Goal: Task Accomplishment & Management: Manage account settings

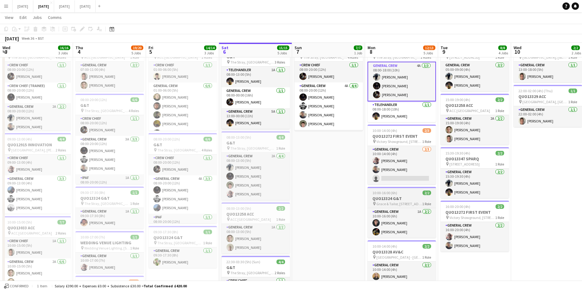
scroll to position [0, 134]
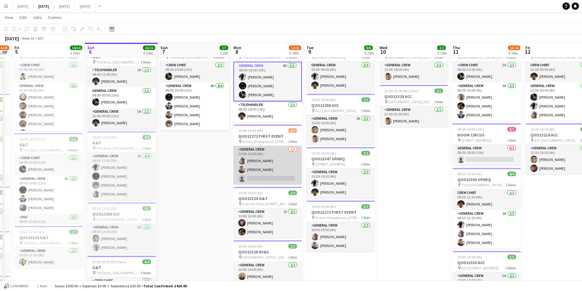
click at [277, 172] on app-card-role "General Crew [DATE] 10:00-14:00 (4h) [PERSON_NAME] [PERSON_NAME] single-neutral…" at bounding box center [268, 165] width 68 height 39
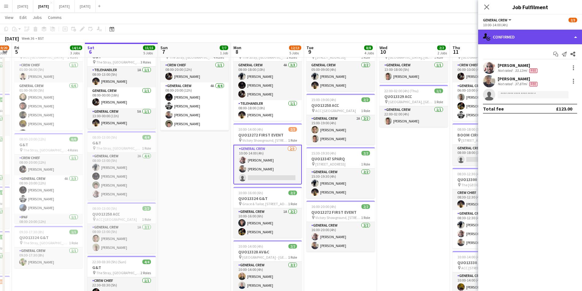
click at [532, 43] on div "single-neutral-actions-check-2 Confirmed" at bounding box center [530, 37] width 104 height 15
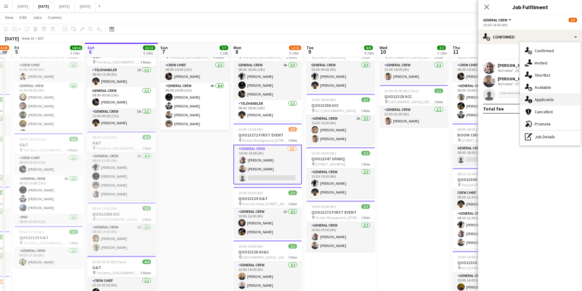
click at [545, 97] on span "Applicants" at bounding box center [544, 100] width 19 height 6
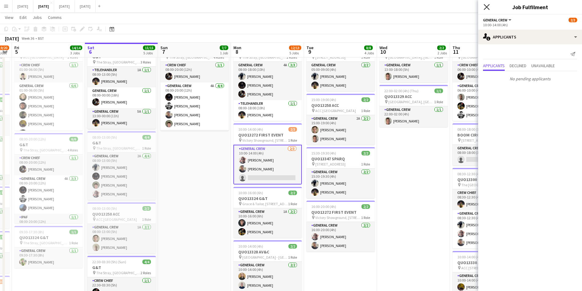
click at [486, 6] on icon at bounding box center [487, 7] width 6 height 6
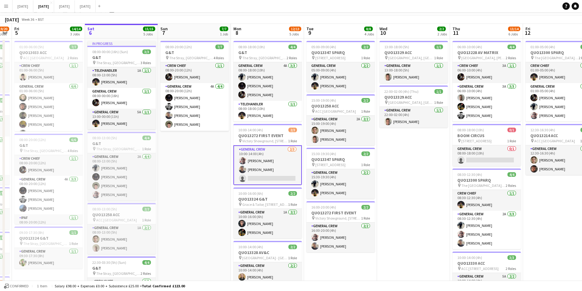
scroll to position [0, 0]
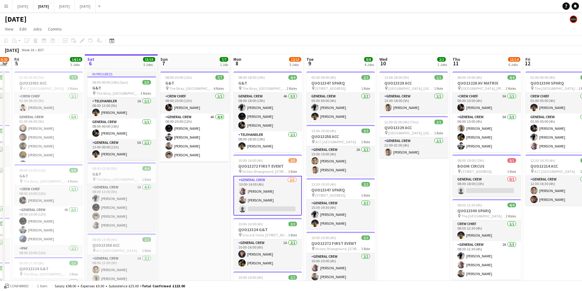
click at [408, 197] on app-date-cell "13:00-18:00 (5h) 1/1 QUO13329 ACC pin [GEOGRAPHIC_DATA], [GEOGRAPHIC_DATA], [GE…" at bounding box center [413, 263] width 73 height 389
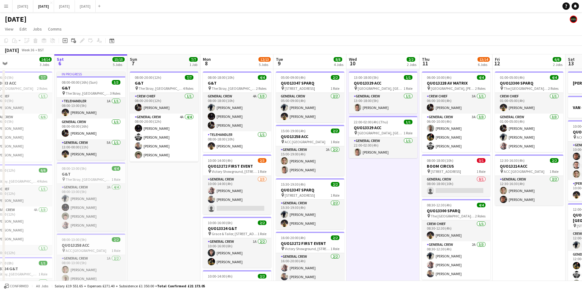
drag, startPoint x: 424, startPoint y: 201, endPoint x: 291, endPoint y: 173, distance: 135.6
click at [296, 173] on app-calendar-viewport "Wed 3 16/16 3 Jobs Thu 4 19/20 5 Jobs Fri 5 14/14 3 Jobs Sat 6 15/15 5 Jobs Sun…" at bounding box center [291, 256] width 582 height 404
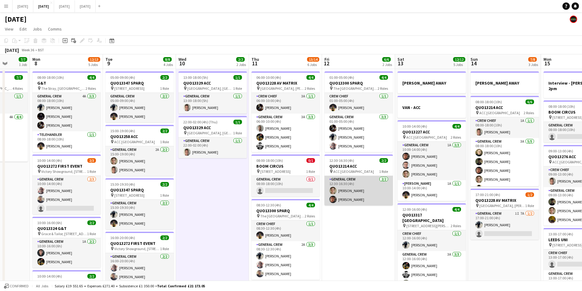
scroll to position [0, 189]
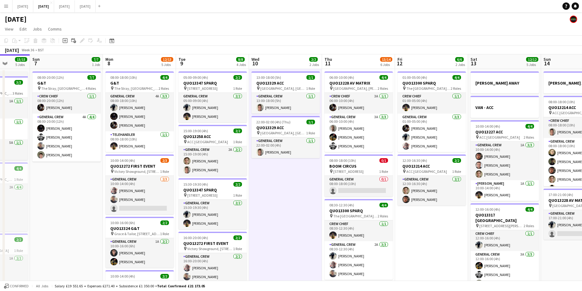
drag, startPoint x: 444, startPoint y: 213, endPoint x: 329, endPoint y: 194, distance: 116.2
click at [334, 194] on app-calendar-viewport "Thu 4 19/20 5 Jobs Fri 5 14/14 3 Jobs Sat 6 15/15 5 Jobs Sun 7 7/7 1 Job Mon 8 …" at bounding box center [291, 256] width 582 height 404
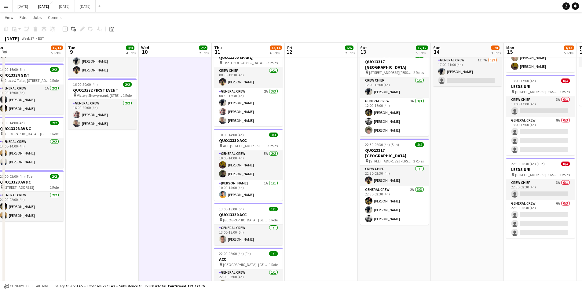
scroll to position [92, 0]
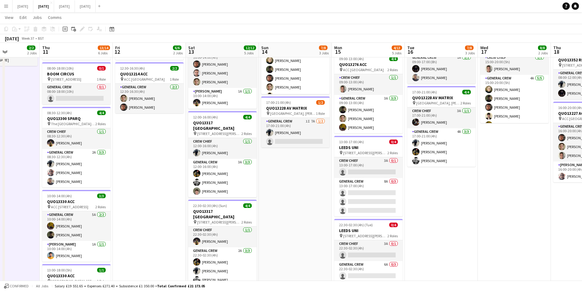
drag, startPoint x: 524, startPoint y: 210, endPoint x: 341, endPoint y: 201, distance: 182.8
click at [335, 201] on app-calendar-viewport "Mon 8 12/13 5 Jobs Tue 9 8/8 4 Jobs Wed 10 2/2 2 Jobs Thu 11 13/14 6 Jobs Fri 1…" at bounding box center [291, 149] width 582 height 434
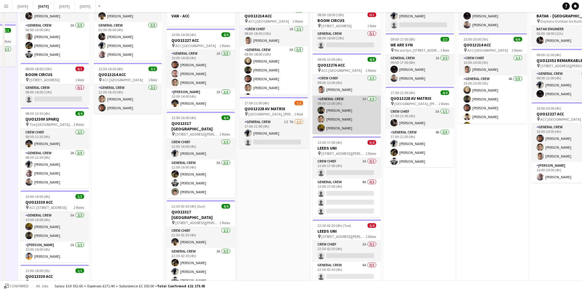
scroll to position [0, 0]
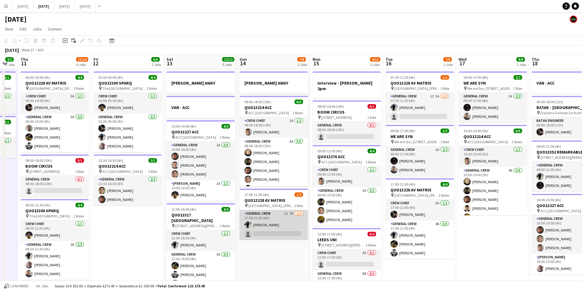
click at [279, 228] on app-card-role "General Crew 1I 7A [DATE] 17:00-21:00 (4h) [PERSON_NAME] single-neutral-actions" at bounding box center [274, 225] width 68 height 30
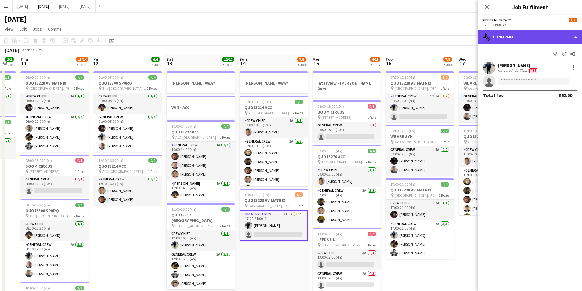
click at [535, 39] on div "single-neutral-actions-check-2 Confirmed" at bounding box center [530, 37] width 104 height 15
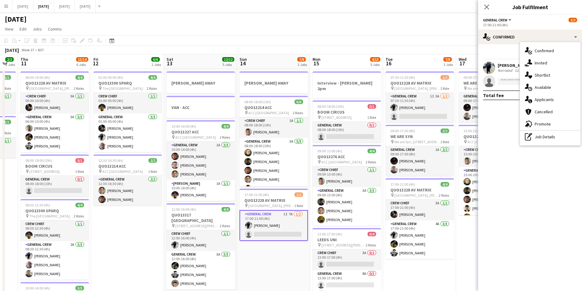
click at [560, 98] on div "single-neutral-actions-information Applicants" at bounding box center [550, 100] width 61 height 12
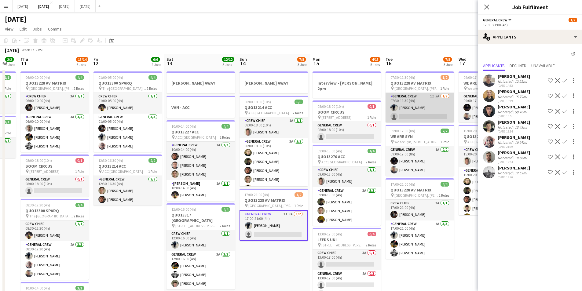
click at [418, 113] on app-card-role "General Crew 1I 5A [DATE] 07:30-11:30 (4h) [PERSON_NAME] single-neutral-actions" at bounding box center [420, 108] width 68 height 30
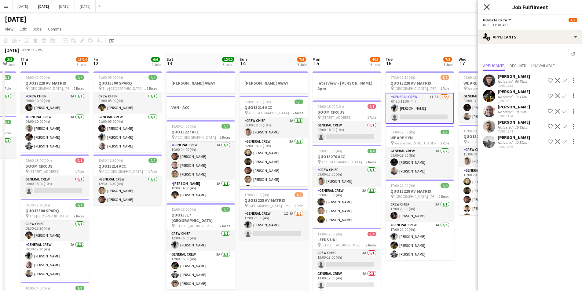
click at [485, 6] on icon "Close pop-in" at bounding box center [487, 7] width 6 height 6
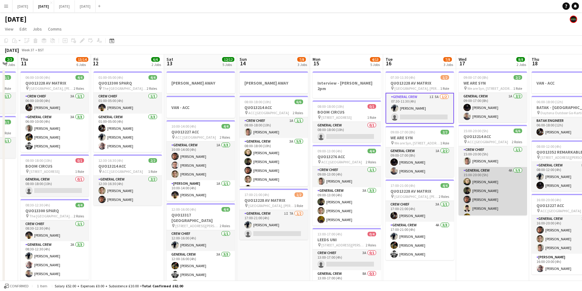
scroll to position [8, 0]
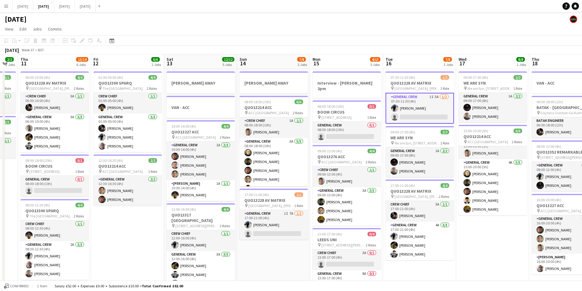
drag, startPoint x: 302, startPoint y: 227, endPoint x: 389, endPoint y: 190, distance: 94.1
click at [429, 201] on app-calendar-viewport "Mon 8 12/13 5 Jobs Tue 9 8/8 4 Jobs Wed 10 2/2 2 Jobs Thu 11 13/14 6 Jobs Fri 1…" at bounding box center [291, 256] width 582 height 404
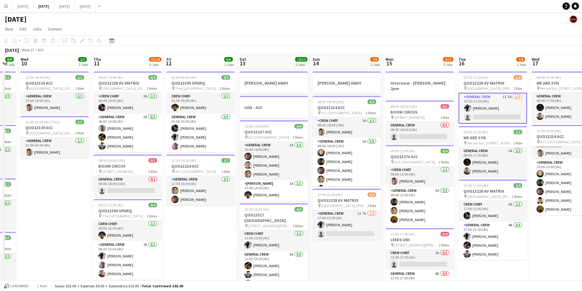
scroll to position [0, 148]
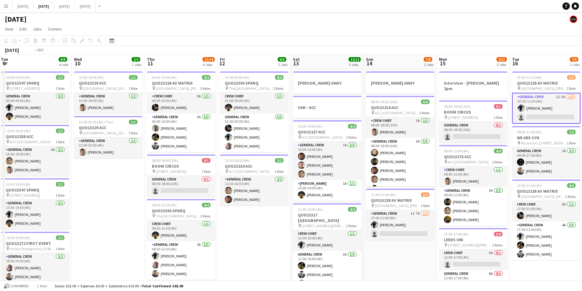
drag, startPoint x: 137, startPoint y: 205, endPoint x: 234, endPoint y: 203, distance: 96.6
click at [233, 204] on app-calendar-viewport "Sun 7 7/7 1 Job Mon 8 12/13 5 Jobs Tue 9 8/8 4 Jobs Wed 10 2/2 2 Jobs Thu 11 13…" at bounding box center [291, 256] width 582 height 404
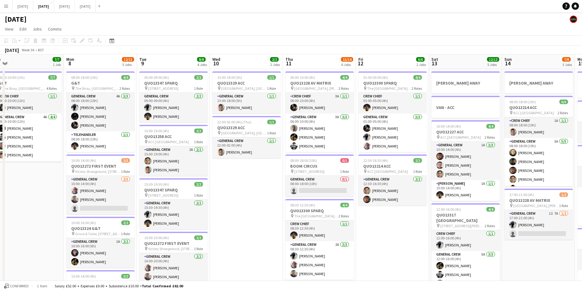
drag, startPoint x: 187, startPoint y: 212, endPoint x: 237, endPoint y: 217, distance: 50.1
click at [237, 217] on app-calendar-viewport "Fri 5 14/14 3 Jobs Sat 6 15/15 5 Jobs Sun 7 7/7 1 Job Mon 8 12/13 5 Jobs Tue 9 …" at bounding box center [291, 256] width 582 height 404
